Goal: Information Seeking & Learning: Learn about a topic

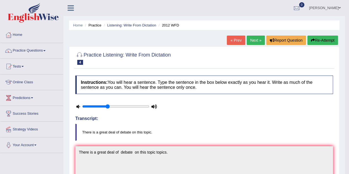
click at [256, 40] on link "Next »" at bounding box center [256, 40] width 18 height 9
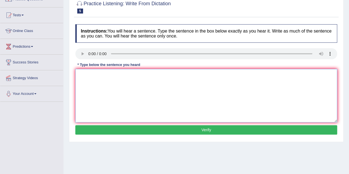
click at [98, 75] on textarea at bounding box center [206, 96] width 262 height 54
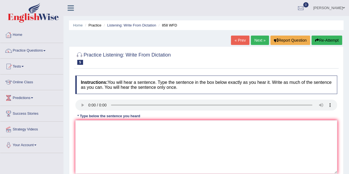
click at [21, 35] on link "Home" at bounding box center [31, 34] width 63 height 14
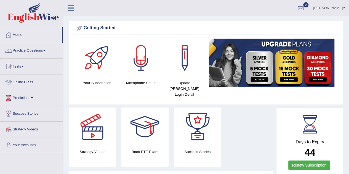
scroll to position [0, 0]
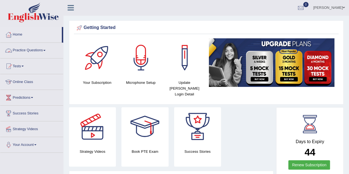
click at [41, 49] on link "Practice Questions" at bounding box center [31, 50] width 63 height 14
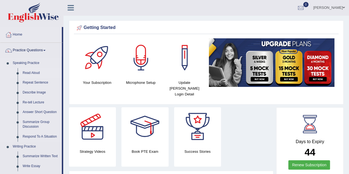
click at [31, 72] on link "Read Aloud" at bounding box center [41, 73] width 42 height 10
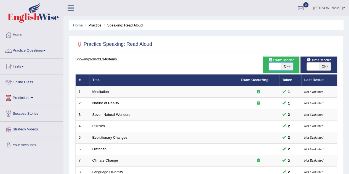
click at [274, 66] on span at bounding box center [275, 67] width 12 height 8
checkbox input "true"
click at [309, 68] on span at bounding box center [313, 67] width 12 height 8
checkbox input "true"
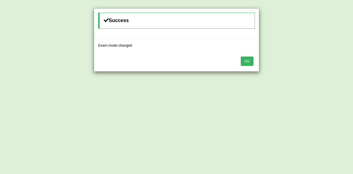
click at [248, 59] on button "OK" at bounding box center [247, 61] width 13 height 9
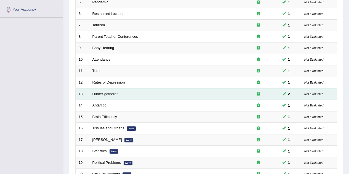
scroll to position [189, 0]
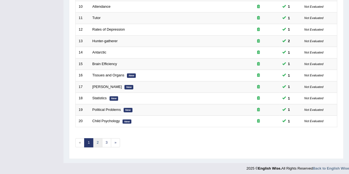
click at [98, 142] on link "2" at bounding box center [97, 142] width 9 height 9
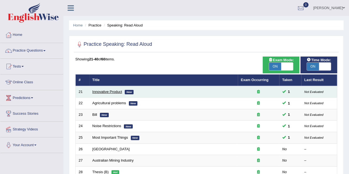
click at [116, 91] on link "Innovative Product" at bounding box center [107, 92] width 30 height 4
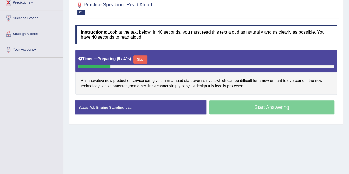
click at [142, 58] on button "Skip" at bounding box center [140, 59] width 14 height 8
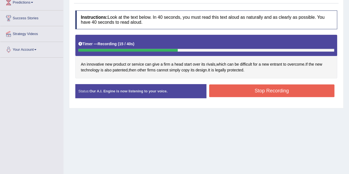
click at [263, 93] on button "Stop Recording" at bounding box center [272, 90] width 126 height 13
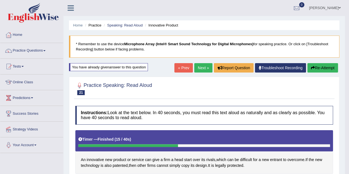
click at [201, 68] on link "Next »" at bounding box center [203, 67] width 18 height 9
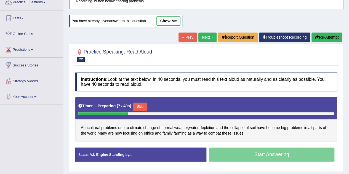
scroll to position [49, 0]
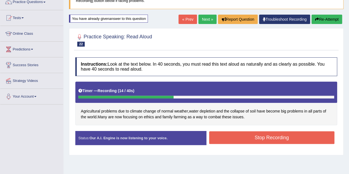
click at [268, 136] on button "Stop Recording" at bounding box center [272, 137] width 126 height 13
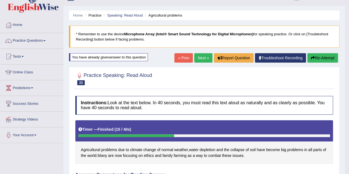
scroll to position [9, 0]
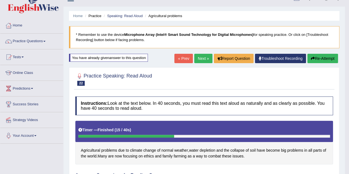
click at [200, 60] on link "Next »" at bounding box center [203, 58] width 18 height 9
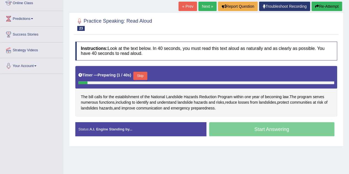
scroll to position [81, 0]
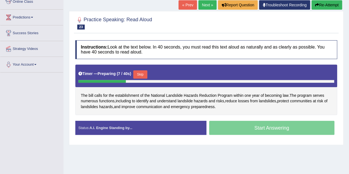
click at [145, 73] on button "Skip" at bounding box center [140, 74] width 14 height 8
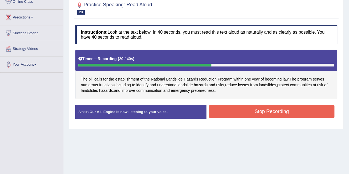
click at [252, 112] on button "Stop Recording" at bounding box center [272, 111] width 126 height 13
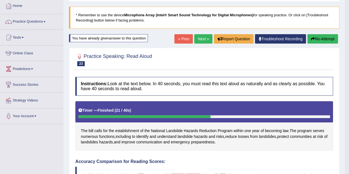
scroll to position [29, 0]
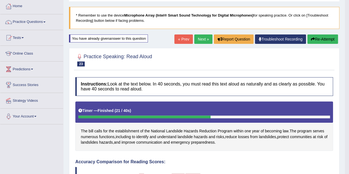
click at [202, 38] on link "Next »" at bounding box center [203, 39] width 18 height 9
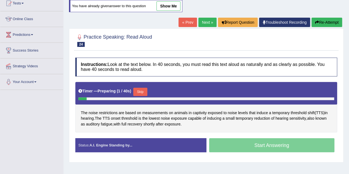
scroll to position [63, 0]
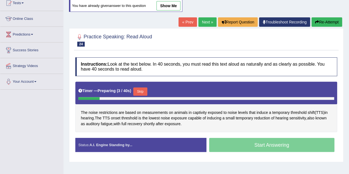
click at [142, 88] on button "Skip" at bounding box center [140, 92] width 14 height 8
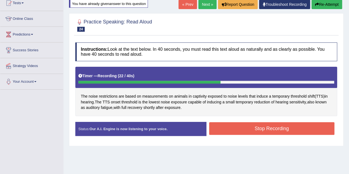
click at [243, 128] on button "Stop Recording" at bounding box center [272, 128] width 126 height 13
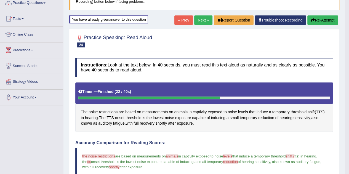
scroll to position [0, 0]
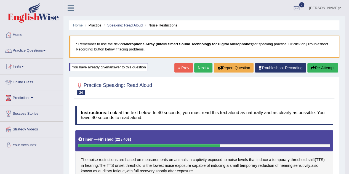
click at [203, 68] on link "Next »" at bounding box center [203, 67] width 18 height 9
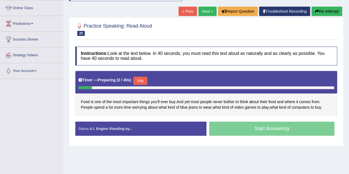
scroll to position [75, 0]
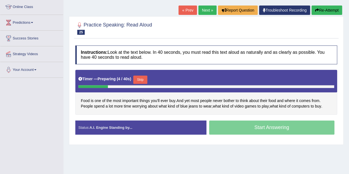
click at [141, 80] on button "Skip" at bounding box center [140, 80] width 14 height 8
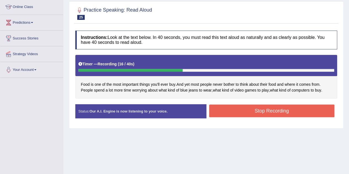
click at [298, 108] on button "Stop Recording" at bounding box center [272, 111] width 126 height 13
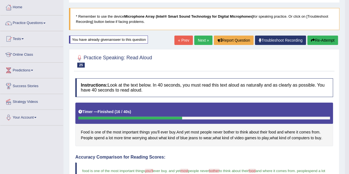
scroll to position [17, 0]
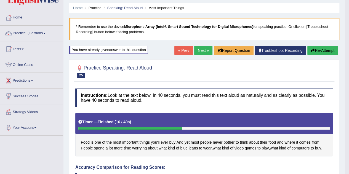
click at [201, 48] on link "Next »" at bounding box center [203, 50] width 18 height 9
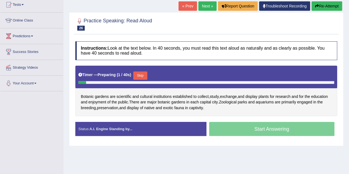
scroll to position [65, 0]
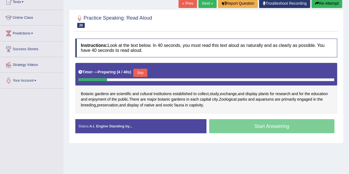
click at [140, 71] on button "Skip" at bounding box center [140, 73] width 14 height 8
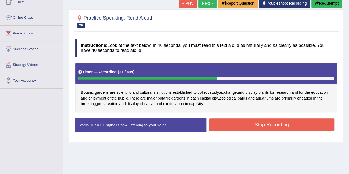
click at [243, 122] on button "Stop Recording" at bounding box center [272, 124] width 126 height 13
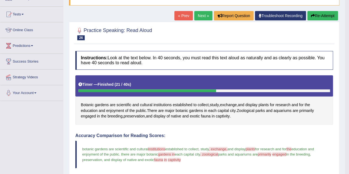
scroll to position [52, 0]
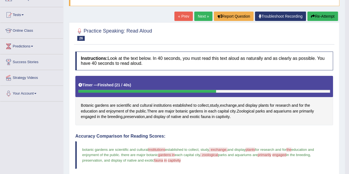
click at [201, 16] on link "Next »" at bounding box center [203, 16] width 18 height 9
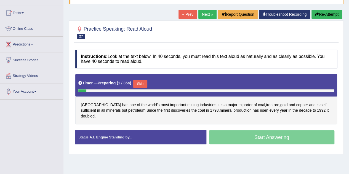
scroll to position [56, 0]
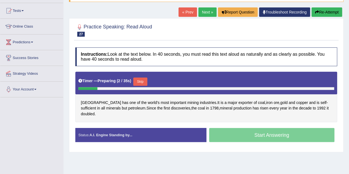
click at [141, 78] on button "Skip" at bounding box center [140, 82] width 14 height 8
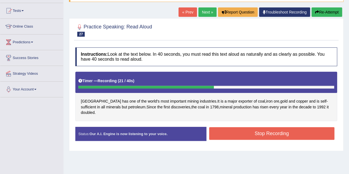
click at [283, 127] on button "Stop Recording" at bounding box center [272, 133] width 126 height 13
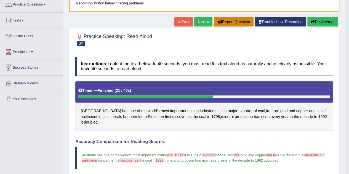
scroll to position [46, 0]
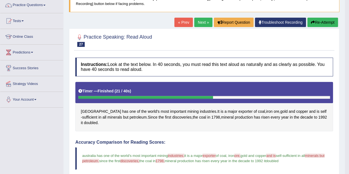
click at [199, 22] on link "Next »" at bounding box center [203, 22] width 18 height 9
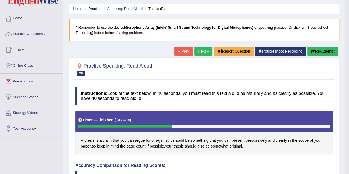
scroll to position [16, 0]
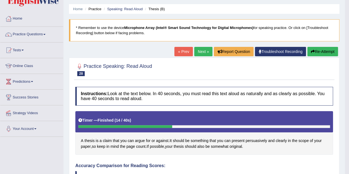
click at [198, 51] on link "Next »" at bounding box center [203, 51] width 18 height 9
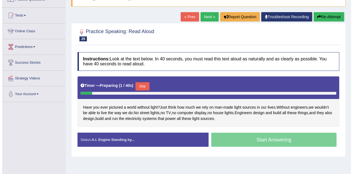
scroll to position [52, 0]
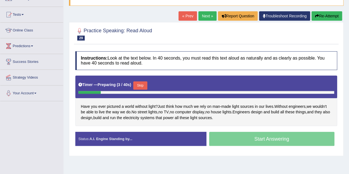
click at [141, 85] on button "Skip" at bounding box center [140, 85] width 14 height 8
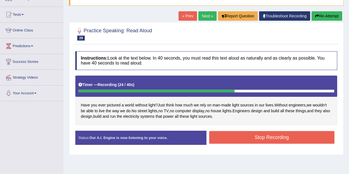
click at [264, 137] on button "Stop Recording" at bounding box center [272, 137] width 126 height 13
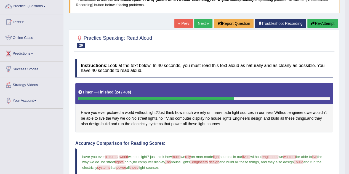
scroll to position [45, 0]
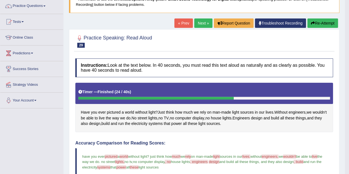
click at [328, 23] on button "Re-Attempt" at bounding box center [323, 22] width 31 height 9
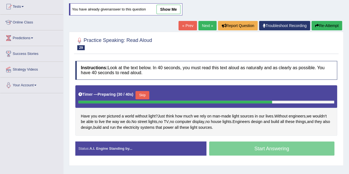
scroll to position [61, 0]
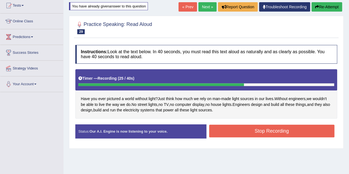
click at [236, 129] on button "Stop Recording" at bounding box center [272, 131] width 126 height 13
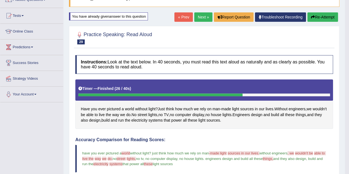
scroll to position [51, 0]
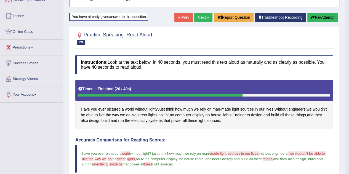
click at [198, 16] on link "Next »" at bounding box center [203, 17] width 18 height 9
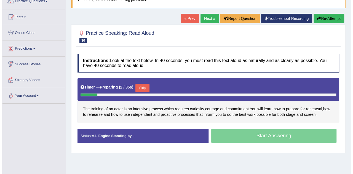
scroll to position [42, 0]
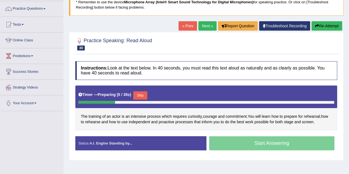
click at [144, 95] on button "Skip" at bounding box center [140, 95] width 14 height 8
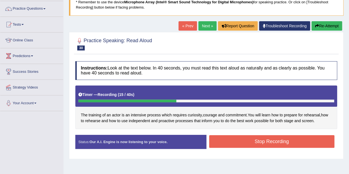
click at [296, 142] on button "Stop Recording" at bounding box center [272, 141] width 126 height 13
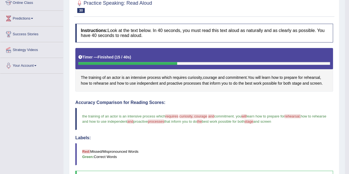
scroll to position [0, 0]
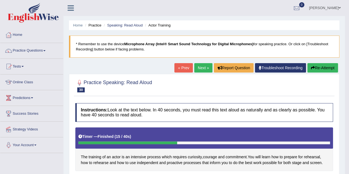
click at [201, 68] on link "Next »" at bounding box center [203, 67] width 18 height 9
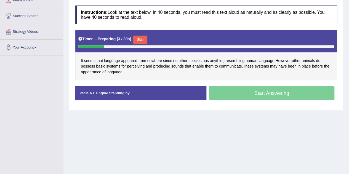
click at [141, 38] on button "Skip" at bounding box center [140, 40] width 14 height 8
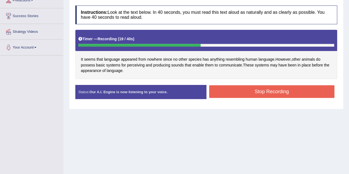
click at [238, 89] on button "Stop Recording" at bounding box center [272, 91] width 126 height 13
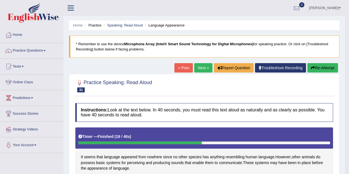
click at [202, 70] on link "Next »" at bounding box center [203, 67] width 18 height 9
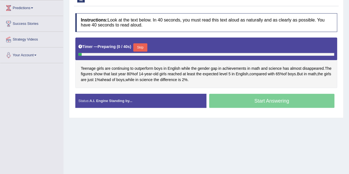
scroll to position [92, 0]
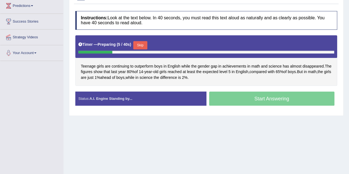
click at [140, 44] on button "Skip" at bounding box center [140, 45] width 14 height 8
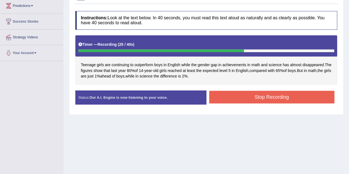
click at [267, 97] on button "Stop Recording" at bounding box center [272, 97] width 126 height 13
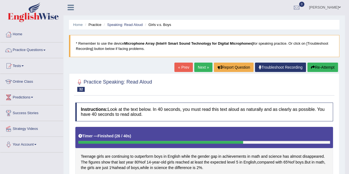
scroll to position [0, 0]
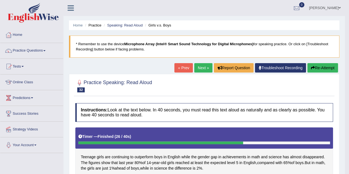
click at [201, 68] on link "Next »" at bounding box center [203, 67] width 18 height 9
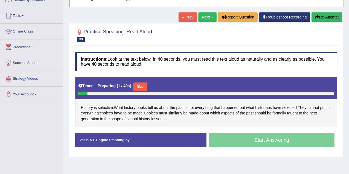
scroll to position [52, 0]
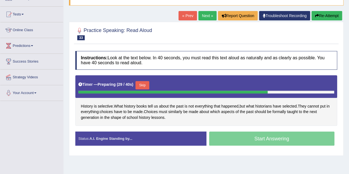
click at [147, 85] on button "Skip" at bounding box center [143, 85] width 14 height 8
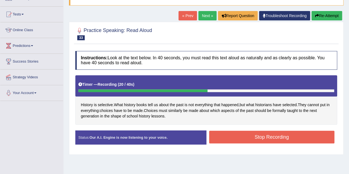
click at [246, 138] on button "Stop Recording" at bounding box center [272, 137] width 126 height 13
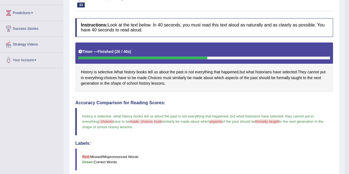
scroll to position [0, 0]
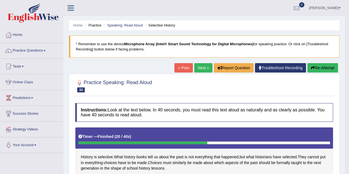
click at [200, 65] on link "Next »" at bounding box center [203, 67] width 18 height 9
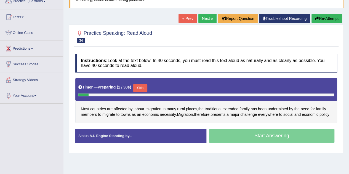
scroll to position [50, 0]
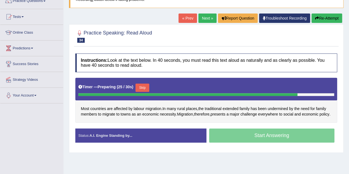
click at [145, 86] on button "Skip" at bounding box center [143, 88] width 14 height 8
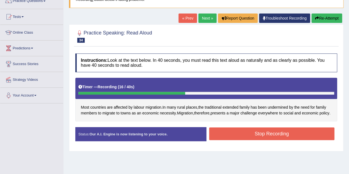
click at [230, 135] on button "Stop Recording" at bounding box center [272, 134] width 126 height 13
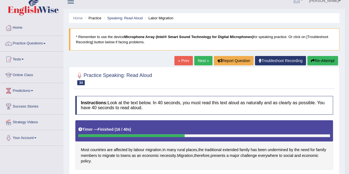
scroll to position [0, 0]
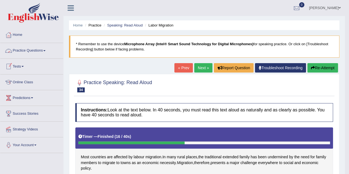
click at [26, 51] on link "Practice Questions" at bounding box center [31, 50] width 63 height 14
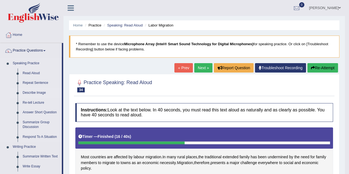
click at [26, 93] on link "Describe Image" at bounding box center [41, 93] width 42 height 10
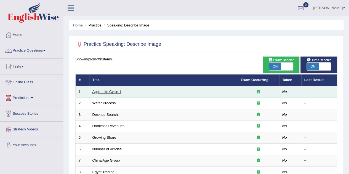
click at [105, 92] on link "Apple Life Cycle 1" at bounding box center [106, 92] width 29 height 4
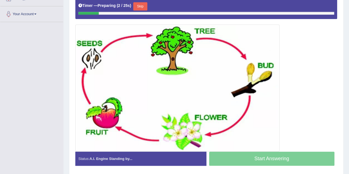
scroll to position [131, 0]
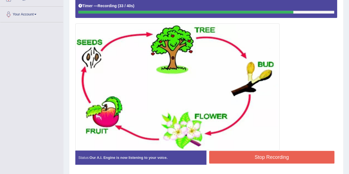
click at [235, 153] on button "Stop Recording" at bounding box center [272, 157] width 126 height 13
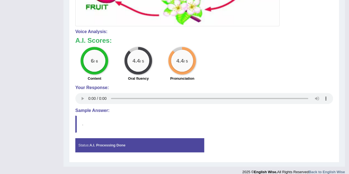
scroll to position [260, 0]
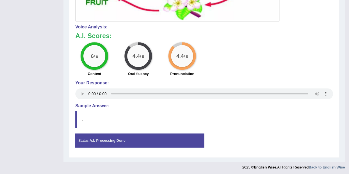
click at [128, 139] on div "Status: A.I. Processing Done" at bounding box center [139, 141] width 129 height 14
click at [92, 104] on h4 "Sample Answer:" at bounding box center [204, 106] width 258 height 5
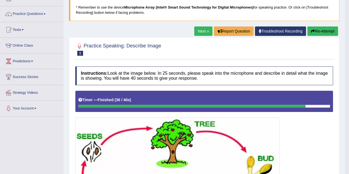
scroll to position [0, 0]
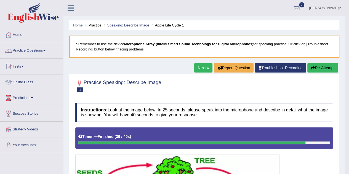
click at [35, 49] on link "Practice Questions" at bounding box center [31, 50] width 63 height 14
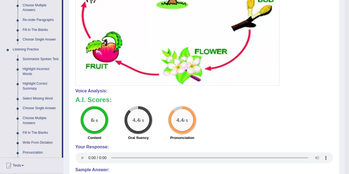
scroll to position [196, 0]
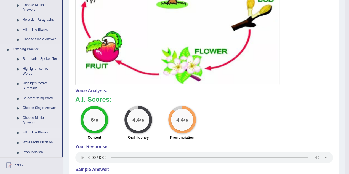
click at [32, 132] on link "Fill In The Blanks" at bounding box center [41, 133] width 42 height 10
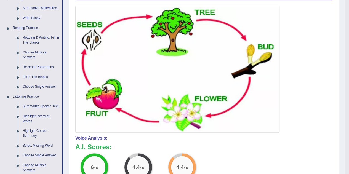
scroll to position [148, 0]
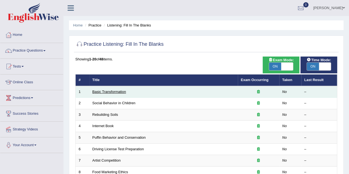
click at [109, 92] on link "Basic Transformation" at bounding box center [109, 92] width 34 height 4
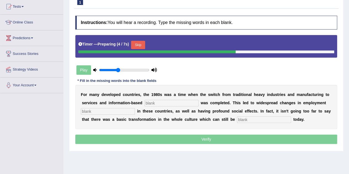
scroll to position [64, 0]
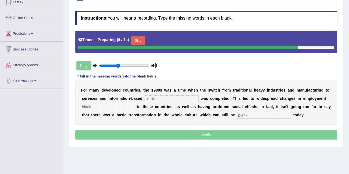
click at [164, 99] on input "text" at bounding box center [172, 99] width 54 height 7
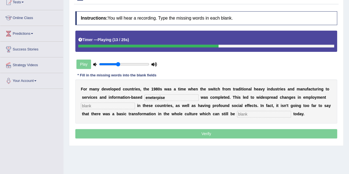
type input "eneterpise"
click at [97, 107] on input "text" at bounding box center [108, 106] width 54 height 7
type input "e"
type input "pattern"
click at [255, 111] on input "text" at bounding box center [264, 114] width 54 height 7
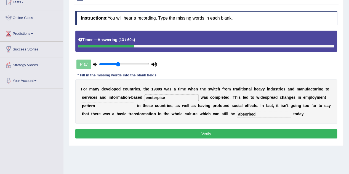
type input "absorbed"
click at [107, 104] on input "pattern" at bounding box center [108, 106] width 54 height 7
click at [168, 97] on input "eneterpise" at bounding box center [172, 97] width 54 height 7
type input "enterprises"
click at [201, 133] on button "Verify" at bounding box center [206, 133] width 262 height 9
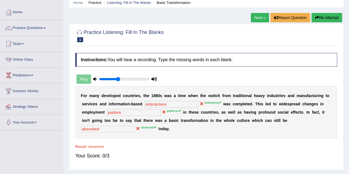
scroll to position [22, 0]
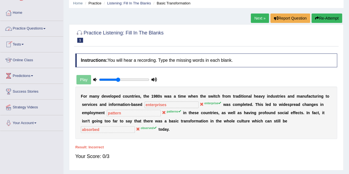
click at [24, 30] on link "Practice Questions" at bounding box center [31, 28] width 63 height 14
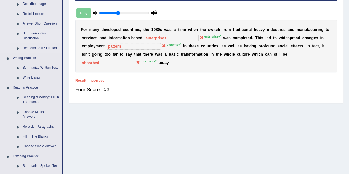
scroll to position [0, 0]
